Goal: Task Accomplishment & Management: Use online tool/utility

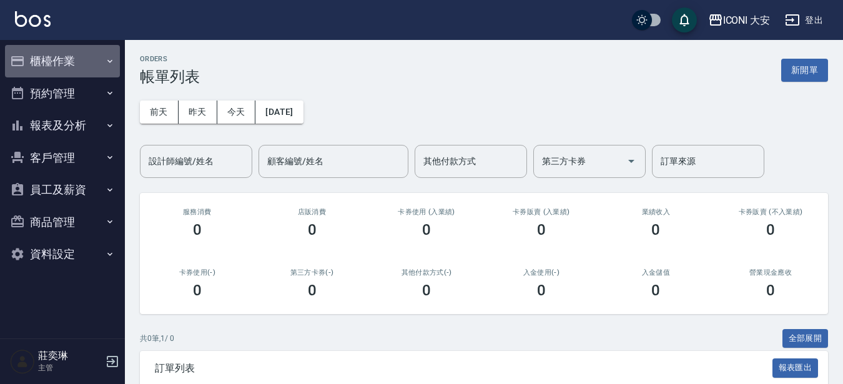
click at [36, 60] on button "櫃檯作業" at bounding box center [62, 61] width 115 height 32
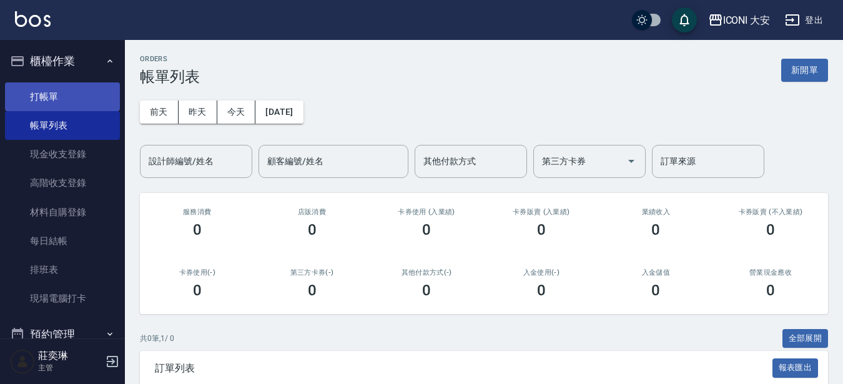
click at [71, 89] on link "打帳單" at bounding box center [62, 96] width 115 height 29
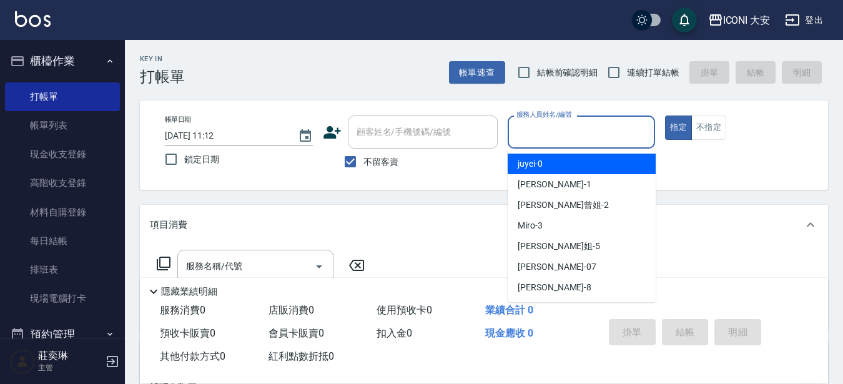
click at [609, 124] on input "服務人員姓名/編號" at bounding box center [581, 132] width 137 height 22
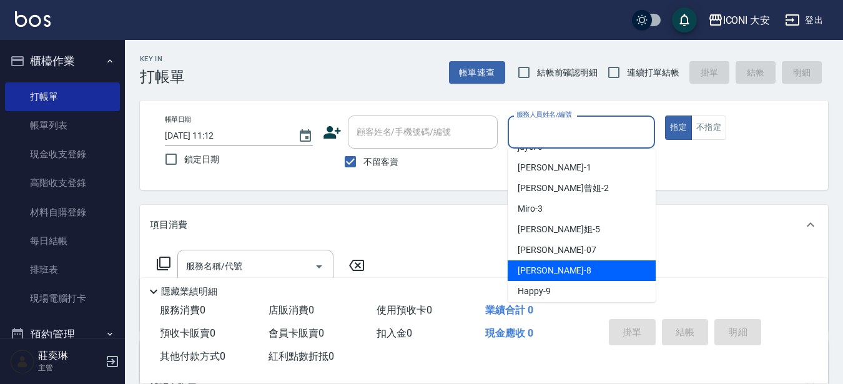
scroll to position [21, 0]
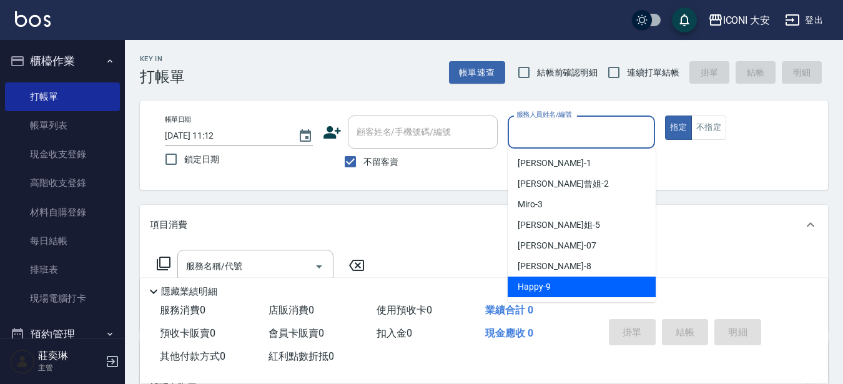
click at [549, 291] on span "Happy -9" at bounding box center [534, 286] width 33 height 13
type input "Happy-9"
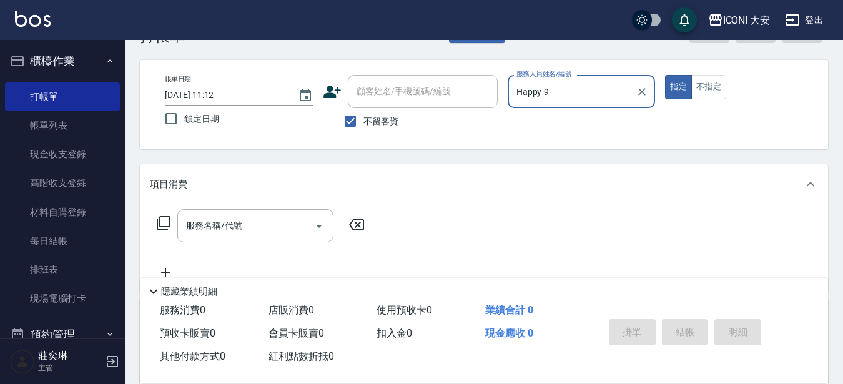
scroll to position [62, 0]
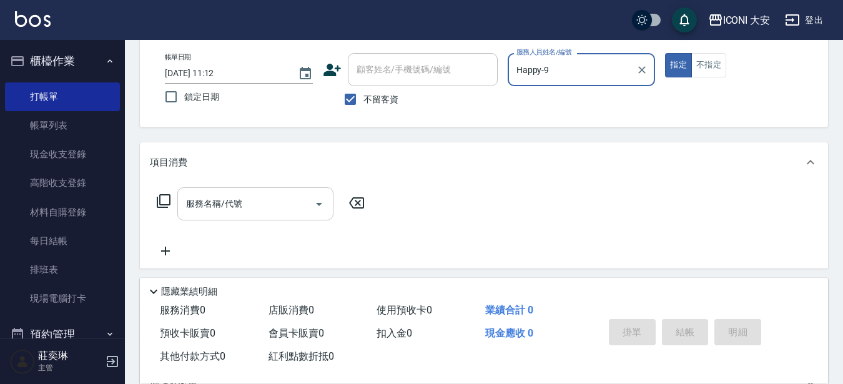
click at [240, 214] on input "服務名稱/代號" at bounding box center [246, 204] width 126 height 22
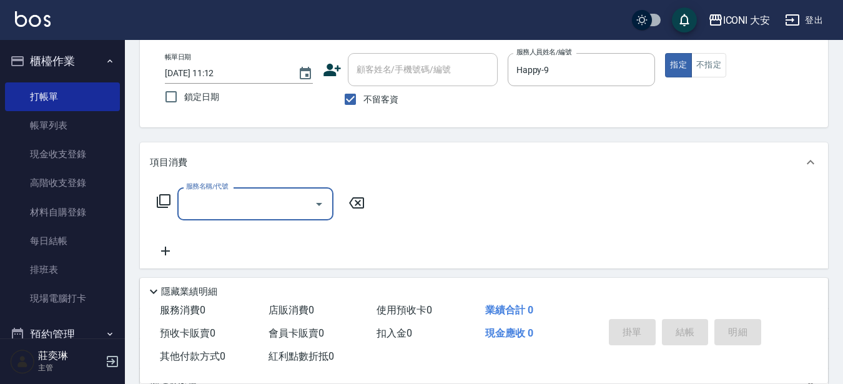
click at [277, 209] on input "服務名稱/代號" at bounding box center [246, 204] width 126 height 22
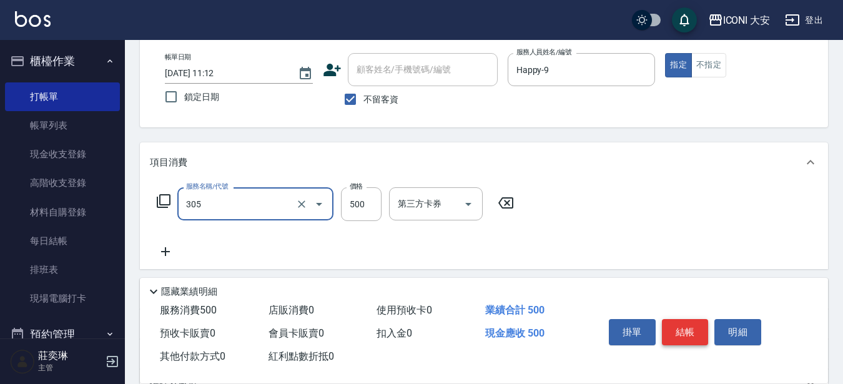
type input "剪髮(305)"
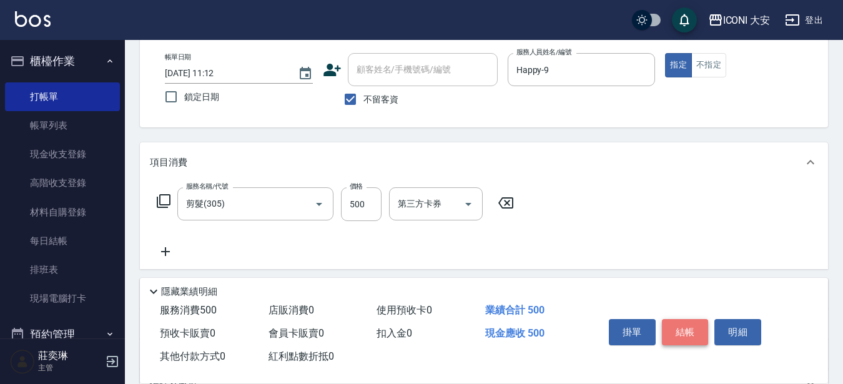
click at [686, 323] on button "結帳" at bounding box center [685, 332] width 47 height 26
